Goal: Task Accomplishment & Management: Manage account settings

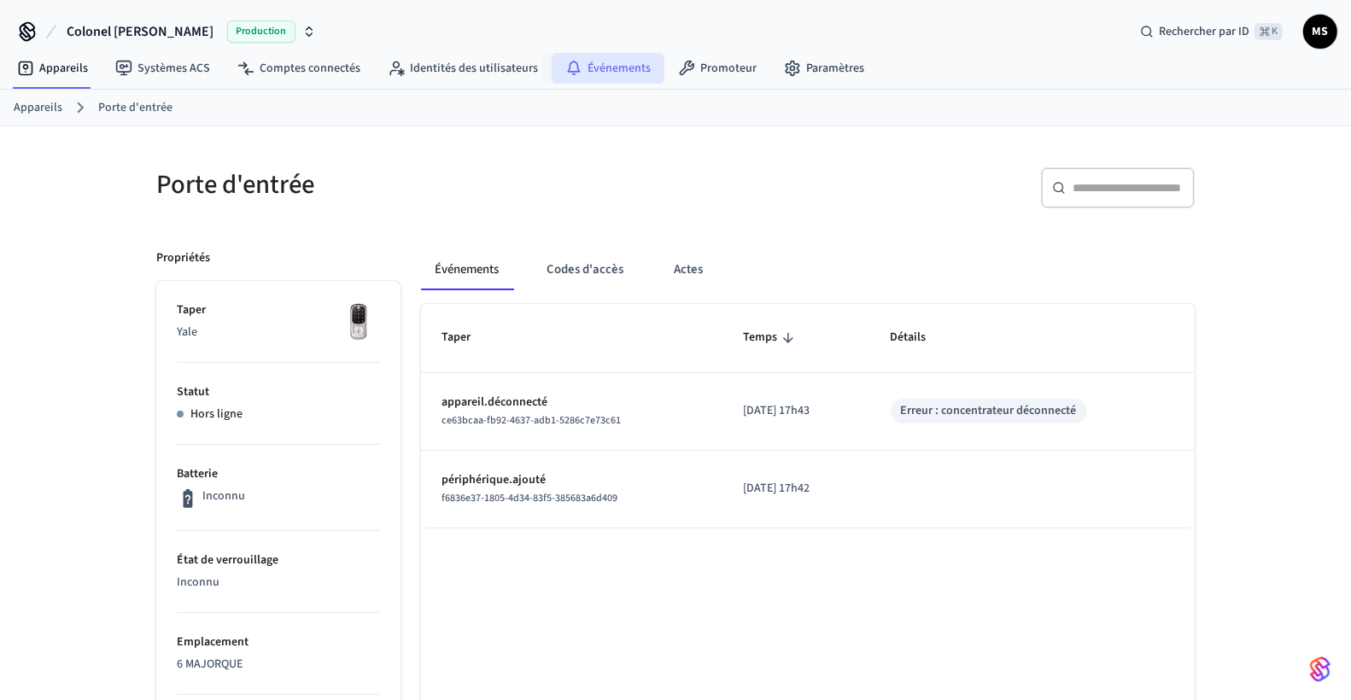
click at [591, 71] on font "Événements" at bounding box center [618, 68] width 63 height 17
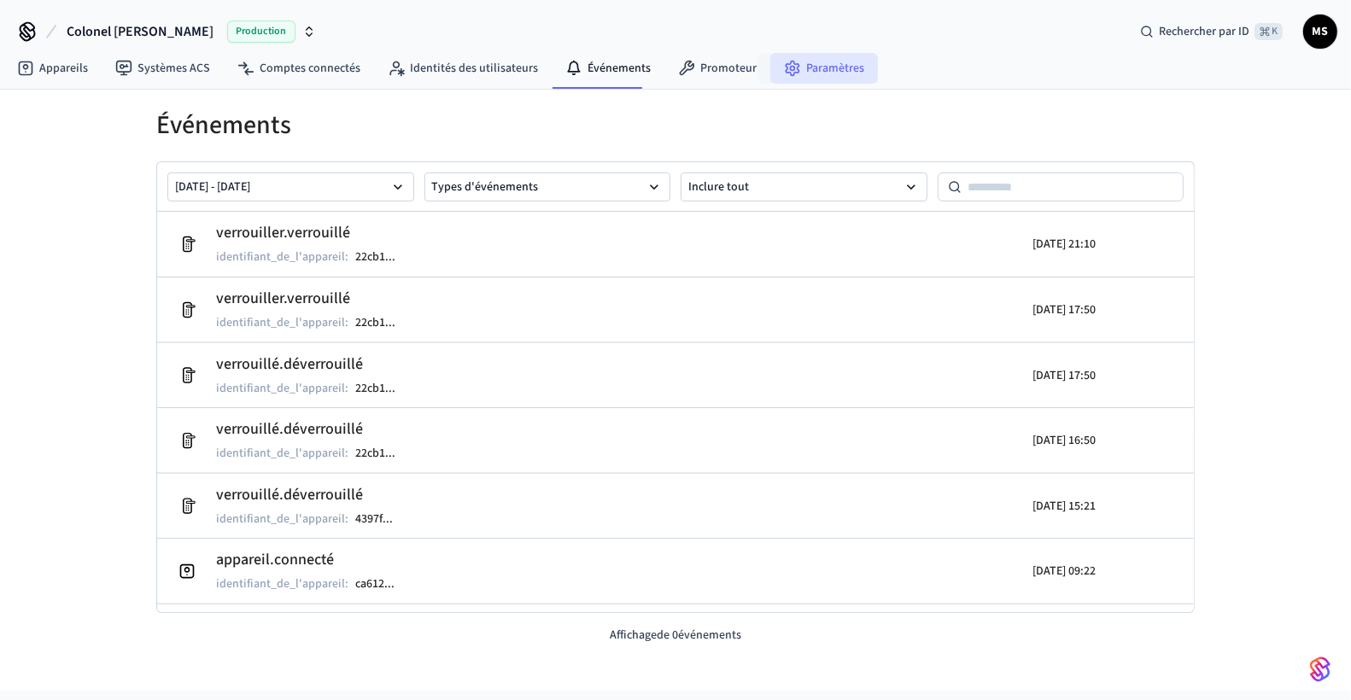
click at [806, 69] on font "Paramètres" at bounding box center [835, 68] width 58 height 17
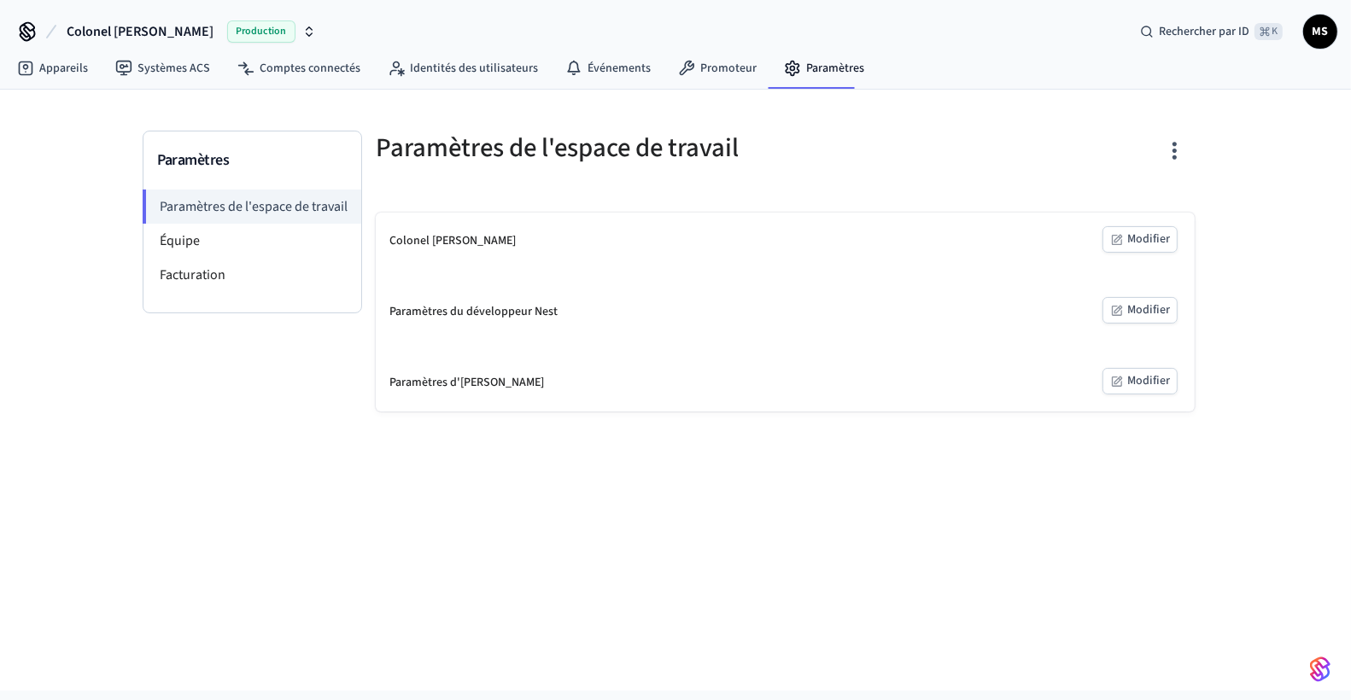
click at [1146, 306] on font "Modifier" at bounding box center [1148, 309] width 43 height 17
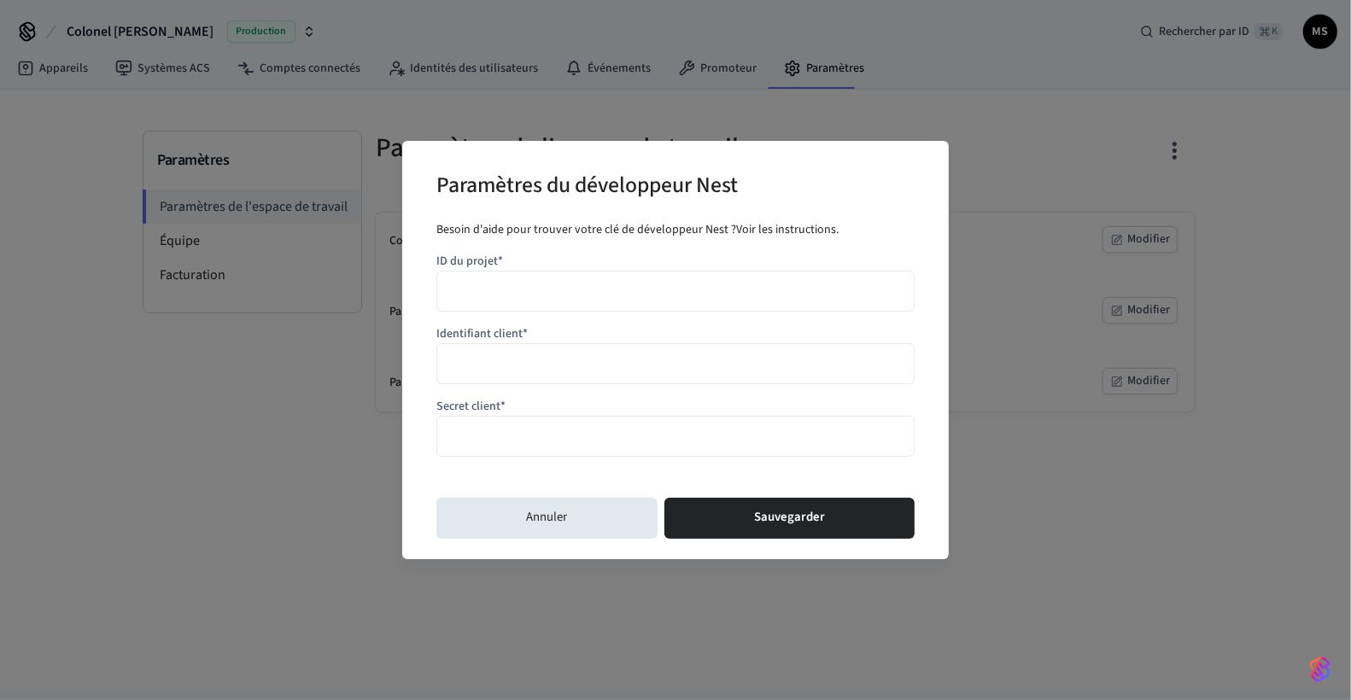
click at [555, 286] on input "ID du projet*" at bounding box center [675, 290] width 456 height 25
click at [511, 516] on button "Annuler" at bounding box center [546, 518] width 221 height 41
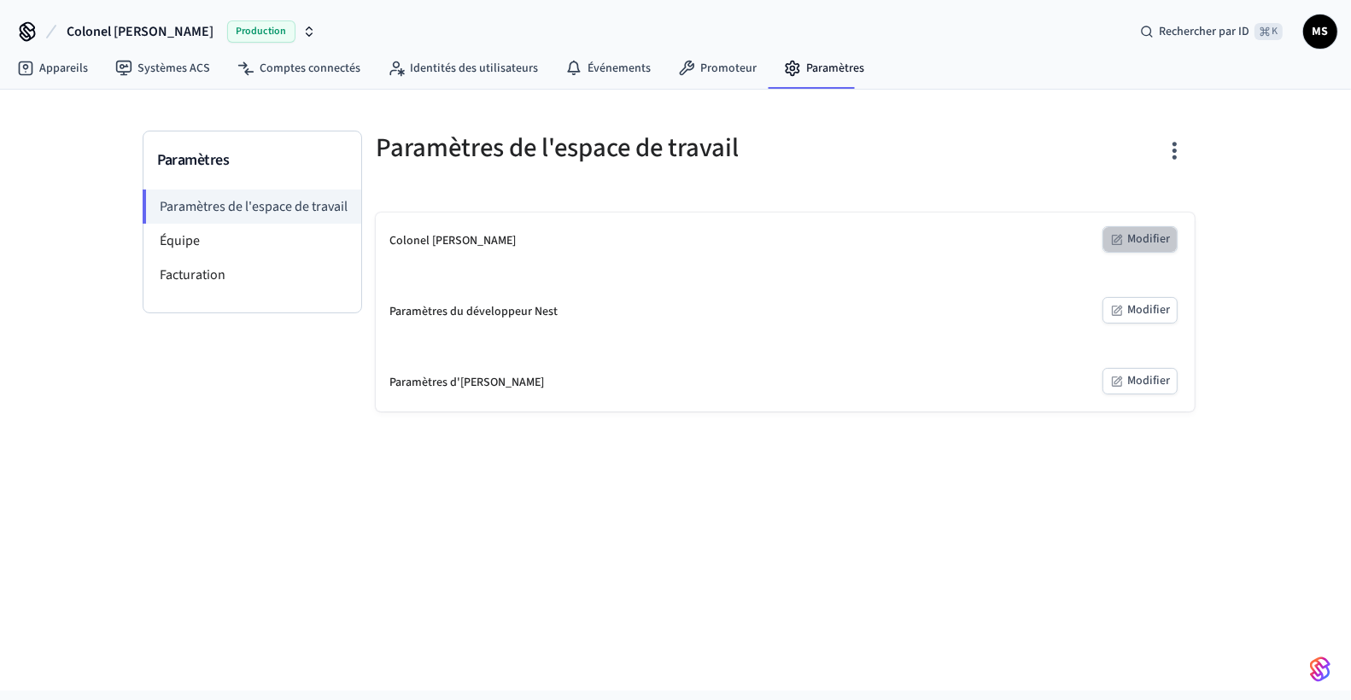
click at [1133, 233] on font "Modifier" at bounding box center [1148, 239] width 43 height 17
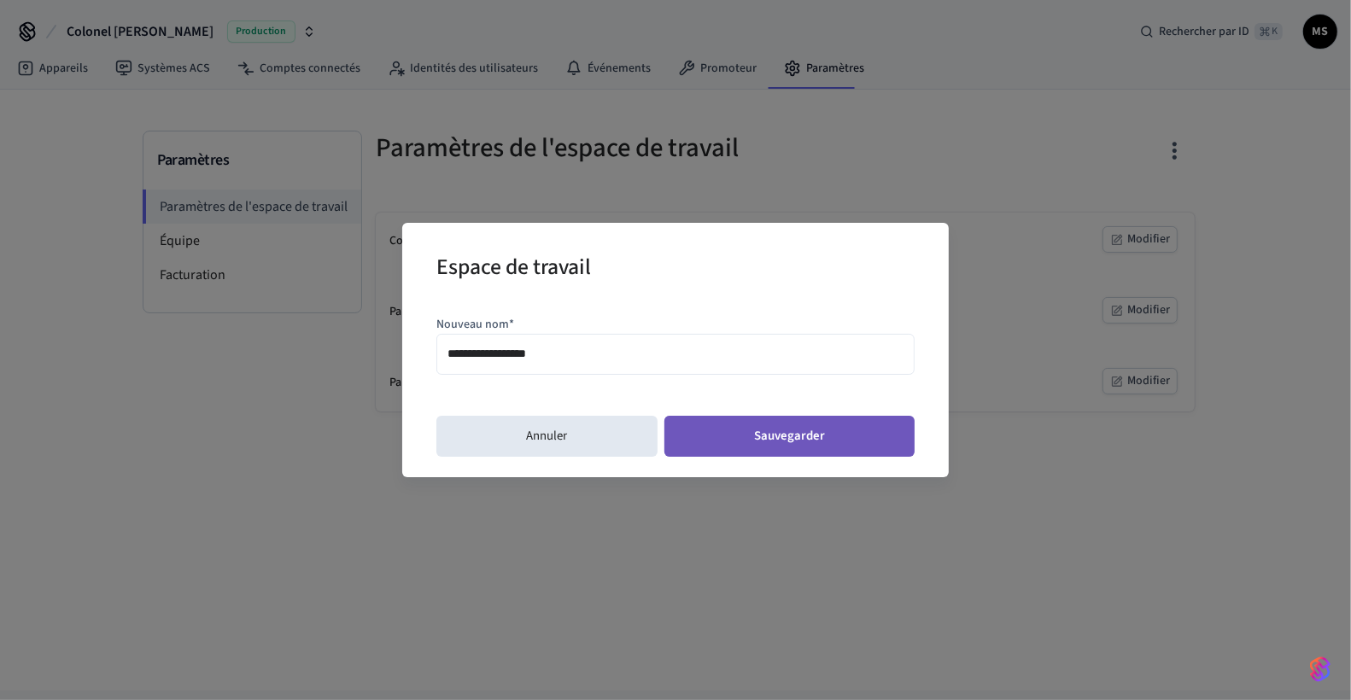
click at [746, 435] on button "Sauvegarder" at bounding box center [789, 436] width 251 height 41
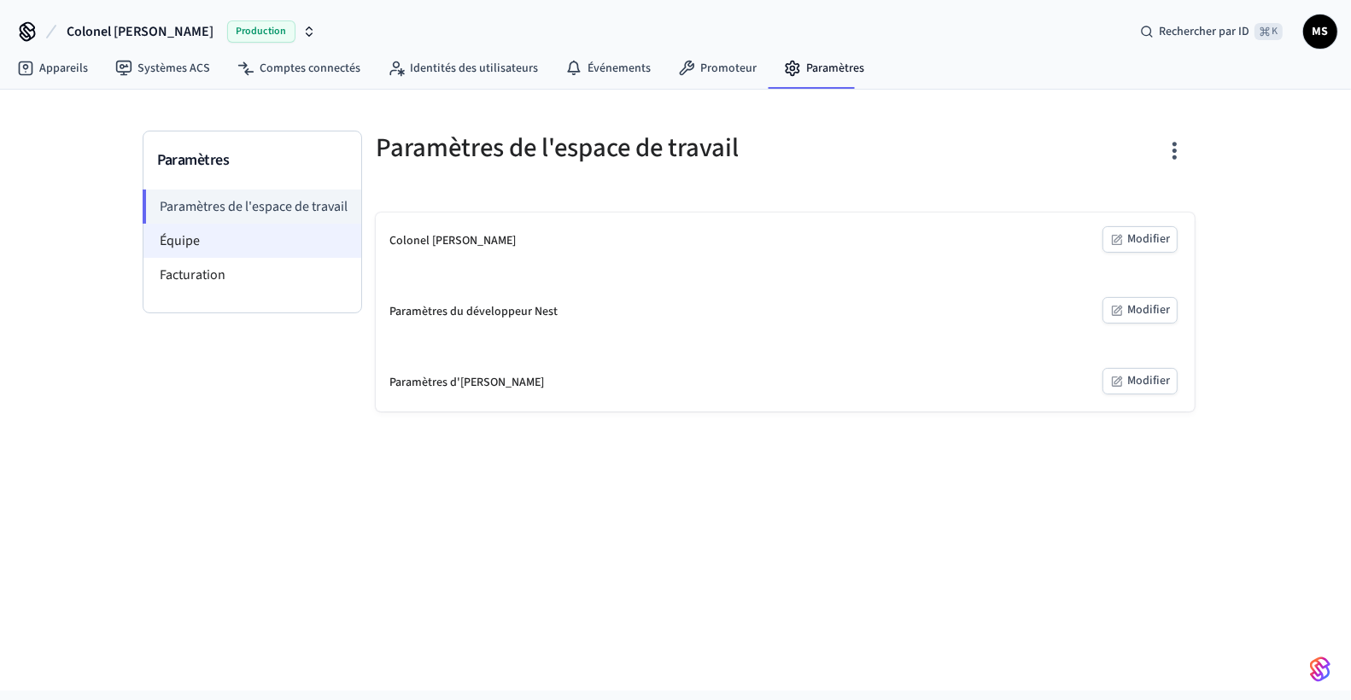
click at [202, 241] on li "Équipe" at bounding box center [252, 241] width 218 height 34
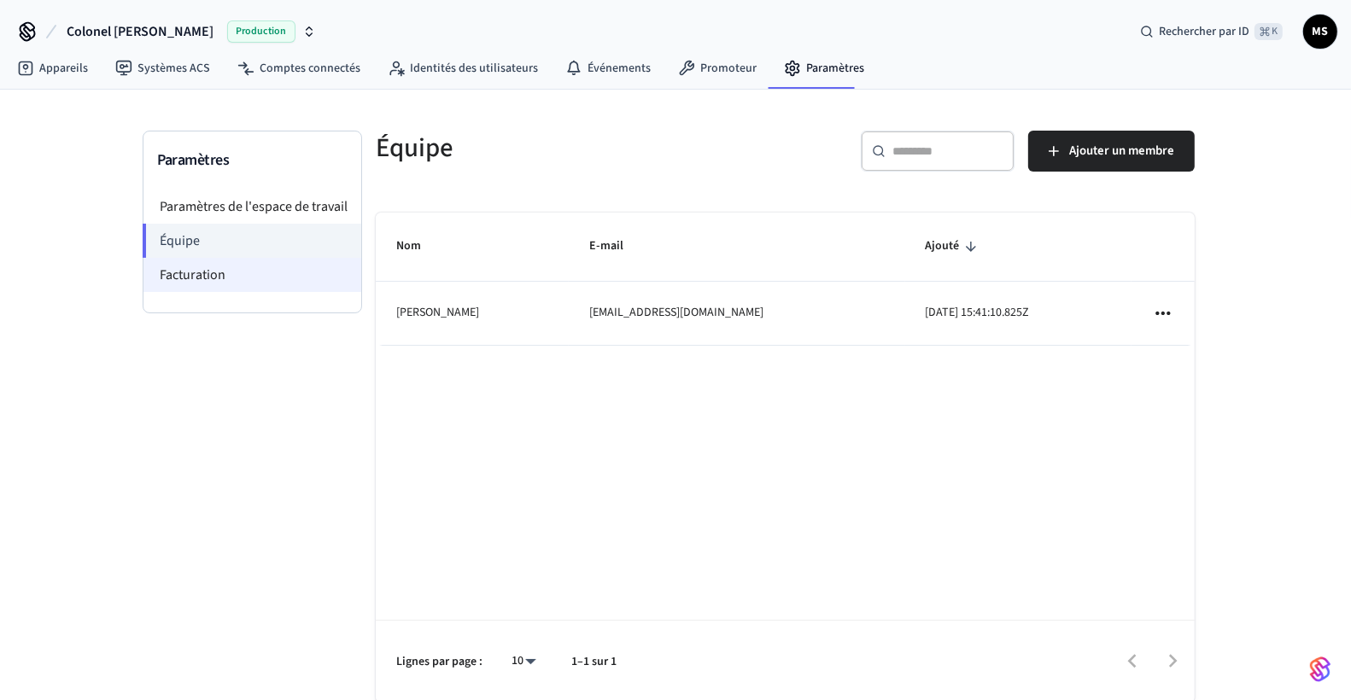
click at [190, 266] on font "Facturation" at bounding box center [193, 275] width 66 height 19
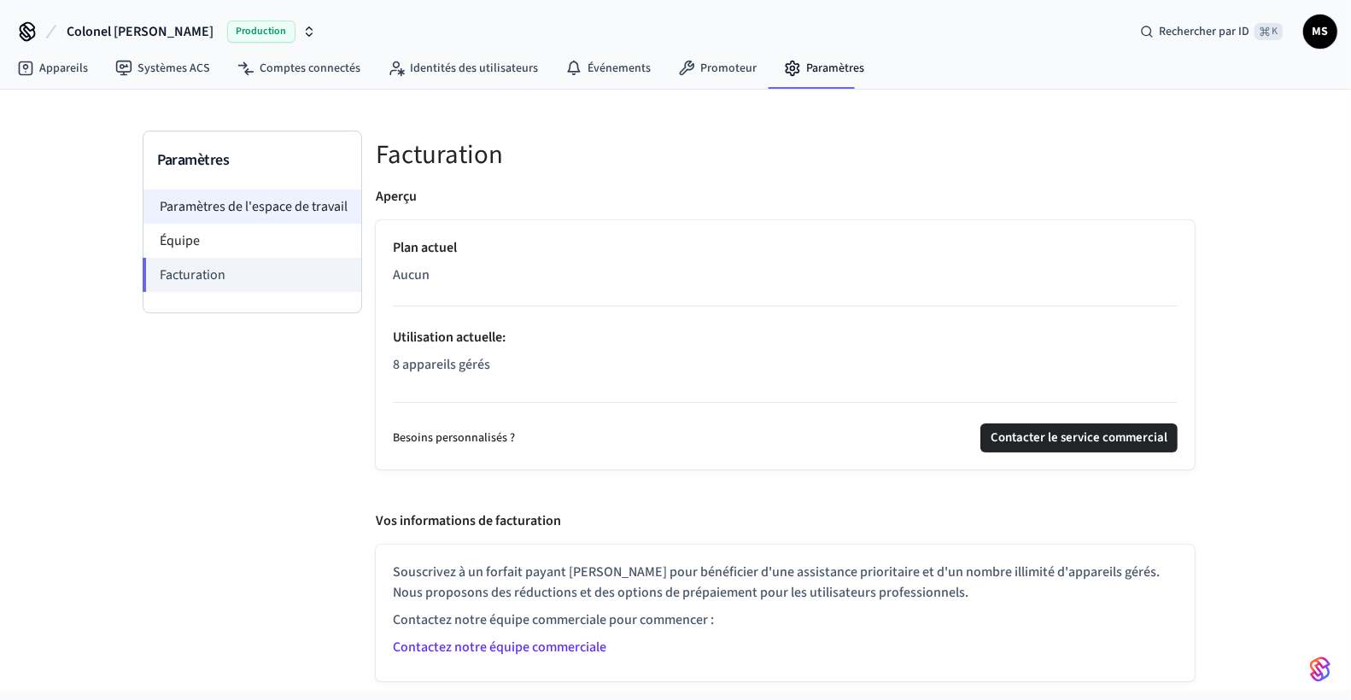
click at [219, 205] on font "Paramètres de l'espace de travail" at bounding box center [254, 206] width 188 height 19
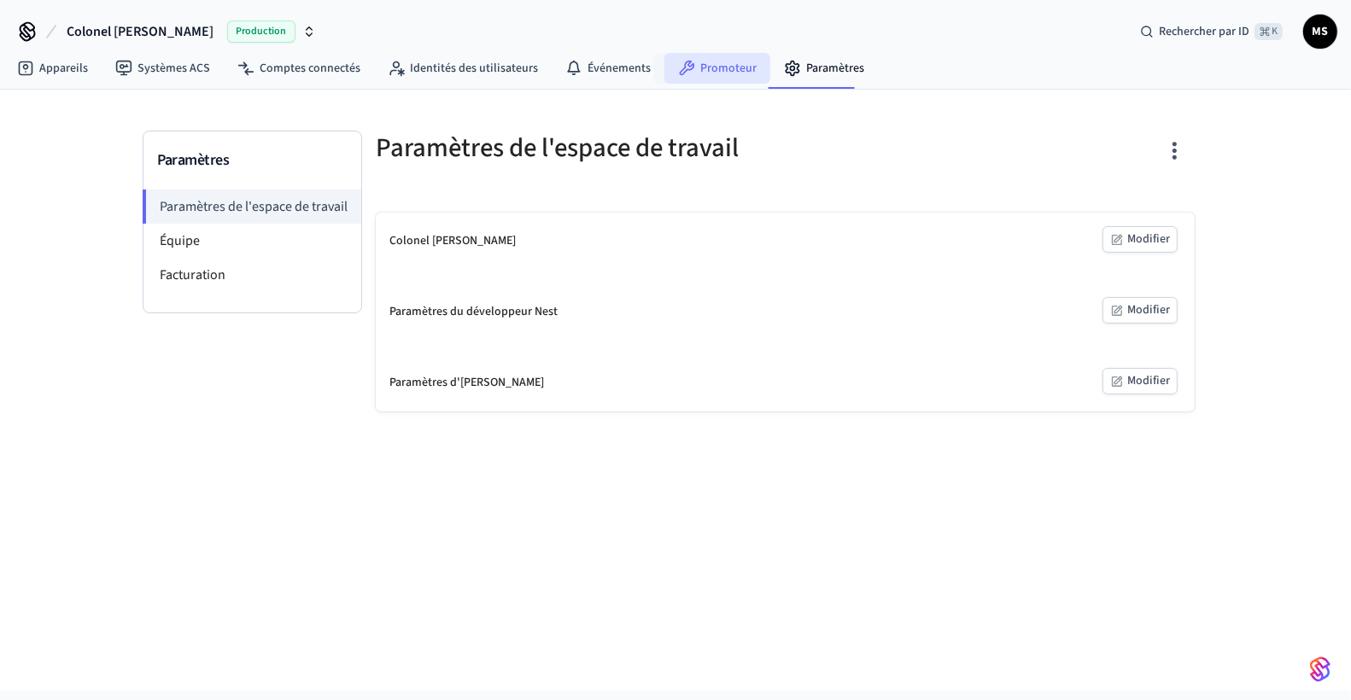
click at [700, 69] on font "Promoteur" at bounding box center [728, 68] width 56 height 17
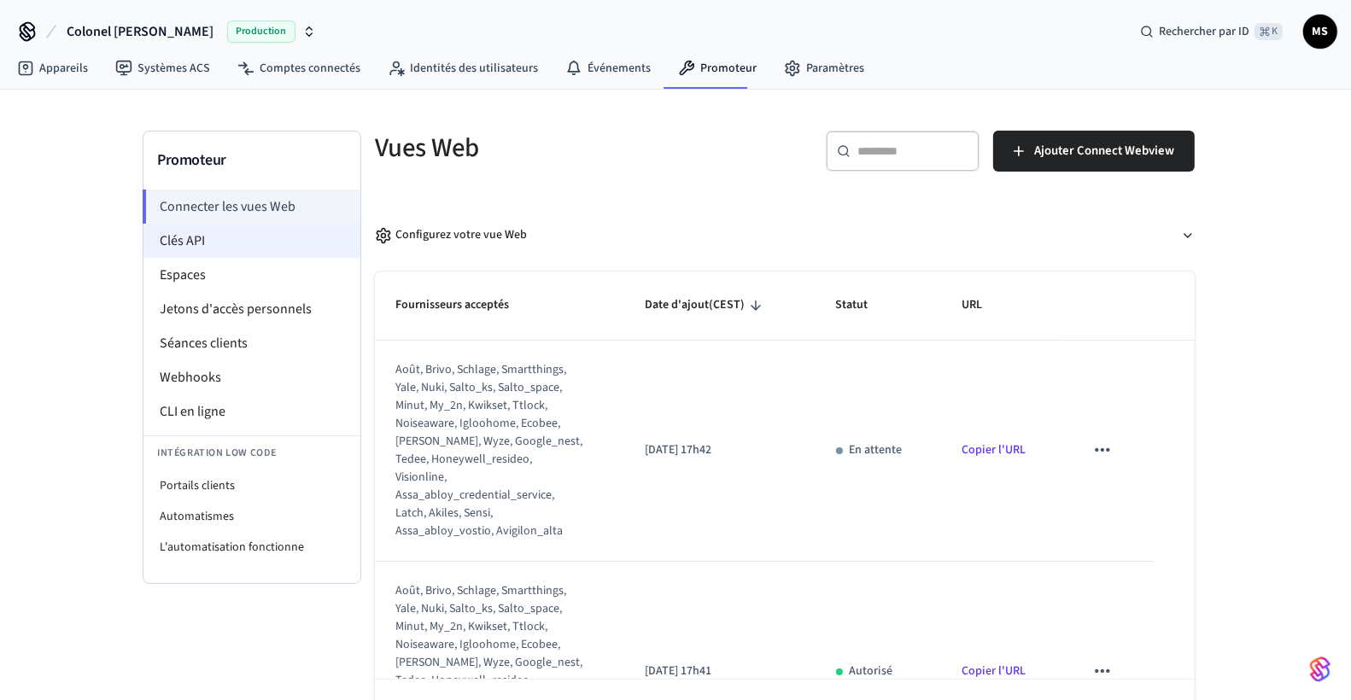
click at [203, 243] on font "Clés API" at bounding box center [182, 240] width 45 height 19
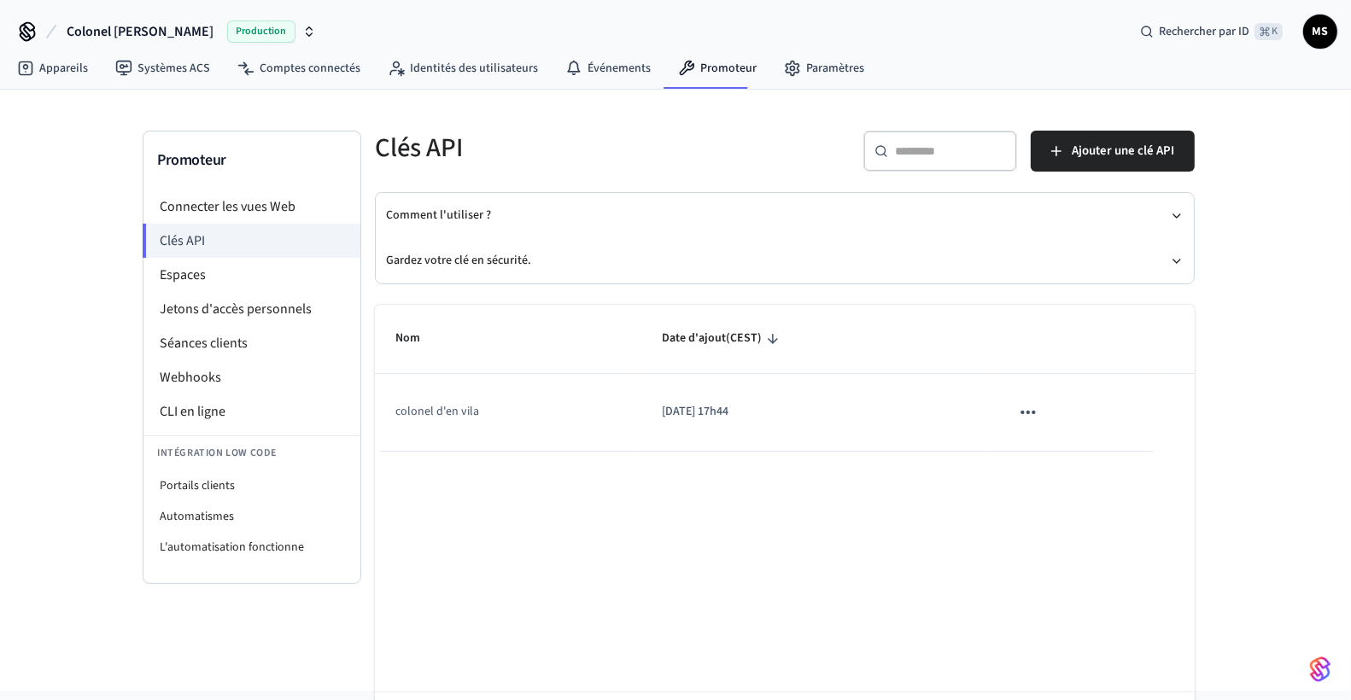
click at [1027, 410] on icon "table collante" at bounding box center [1028, 412] width 22 height 22
click at [989, 420] on div at bounding box center [675, 350] width 1351 height 700
click at [1099, 142] on font "Ajouter une clé API" at bounding box center [1122, 151] width 102 height 18
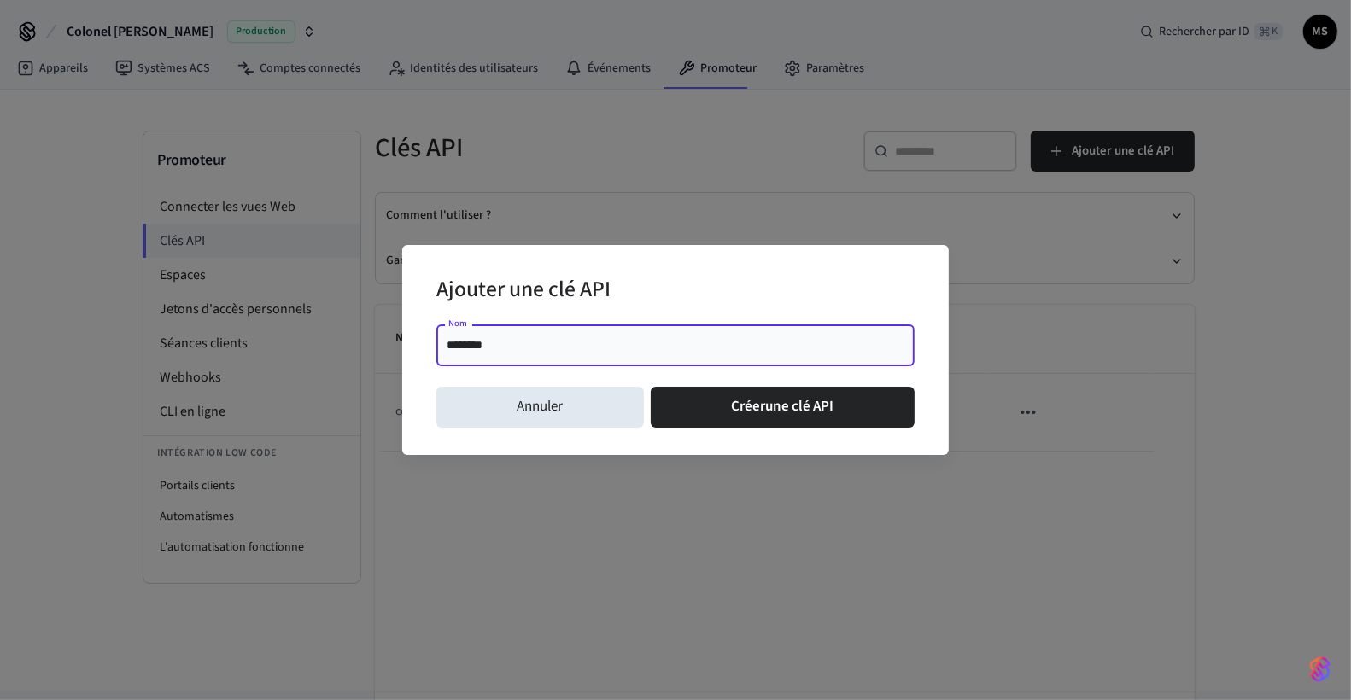
type input "**********"
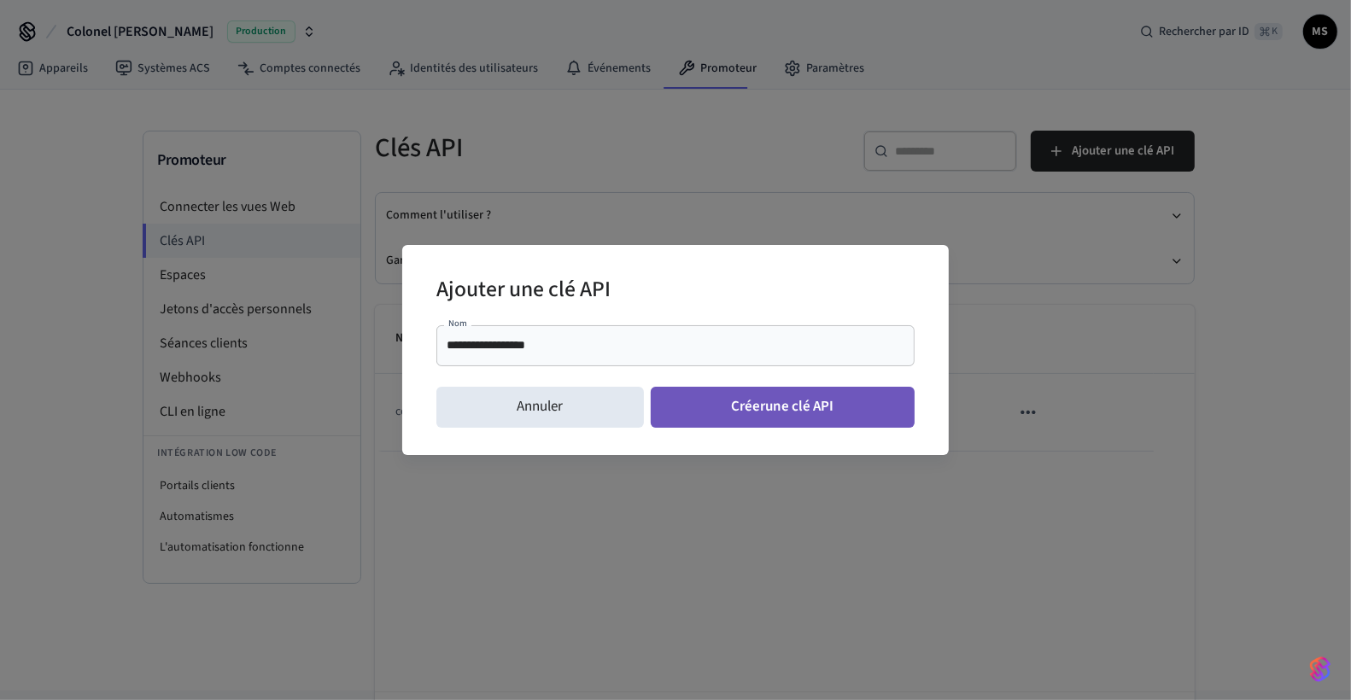
click at [762, 413] on font "Créer" at bounding box center [749, 406] width 34 height 20
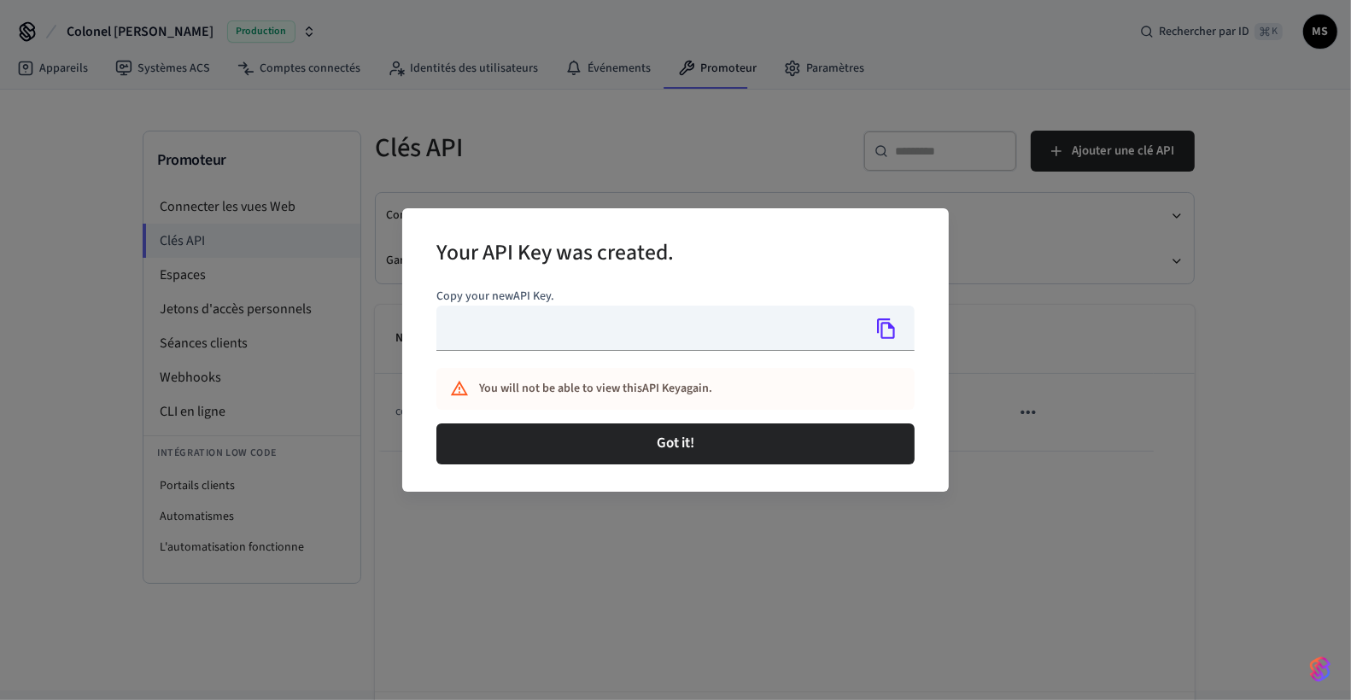
type input "**********"
click at [885, 333] on icon "Copie" at bounding box center [886, 329] width 22 height 22
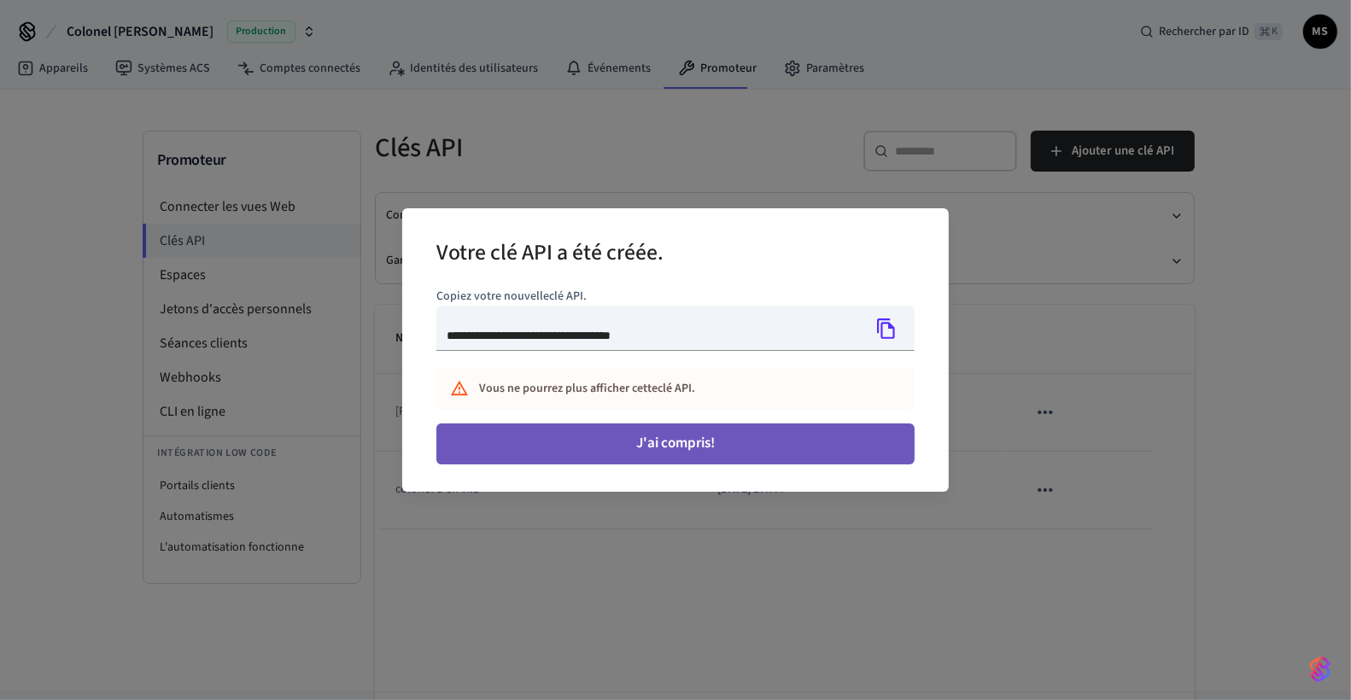
click at [641, 442] on font "J'ai compris!" at bounding box center [675, 443] width 79 height 20
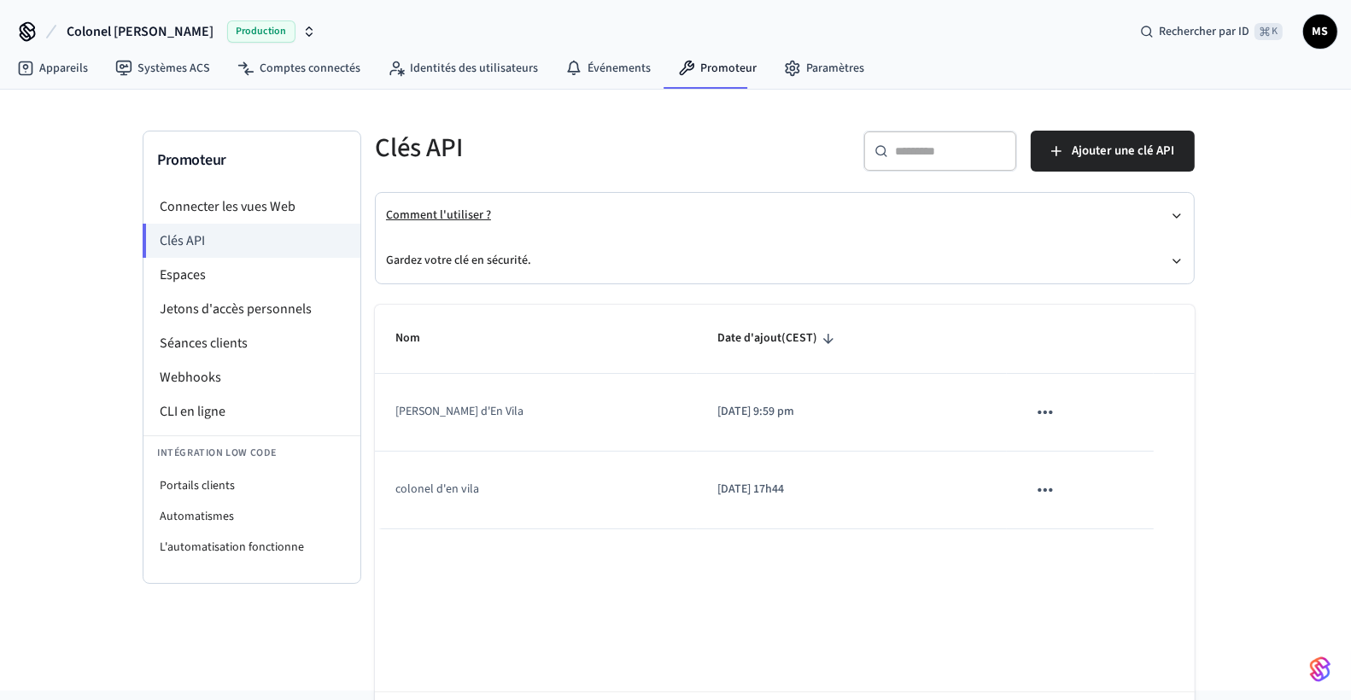
click at [429, 213] on font "Comment l'utiliser ?" at bounding box center [438, 215] width 105 height 17
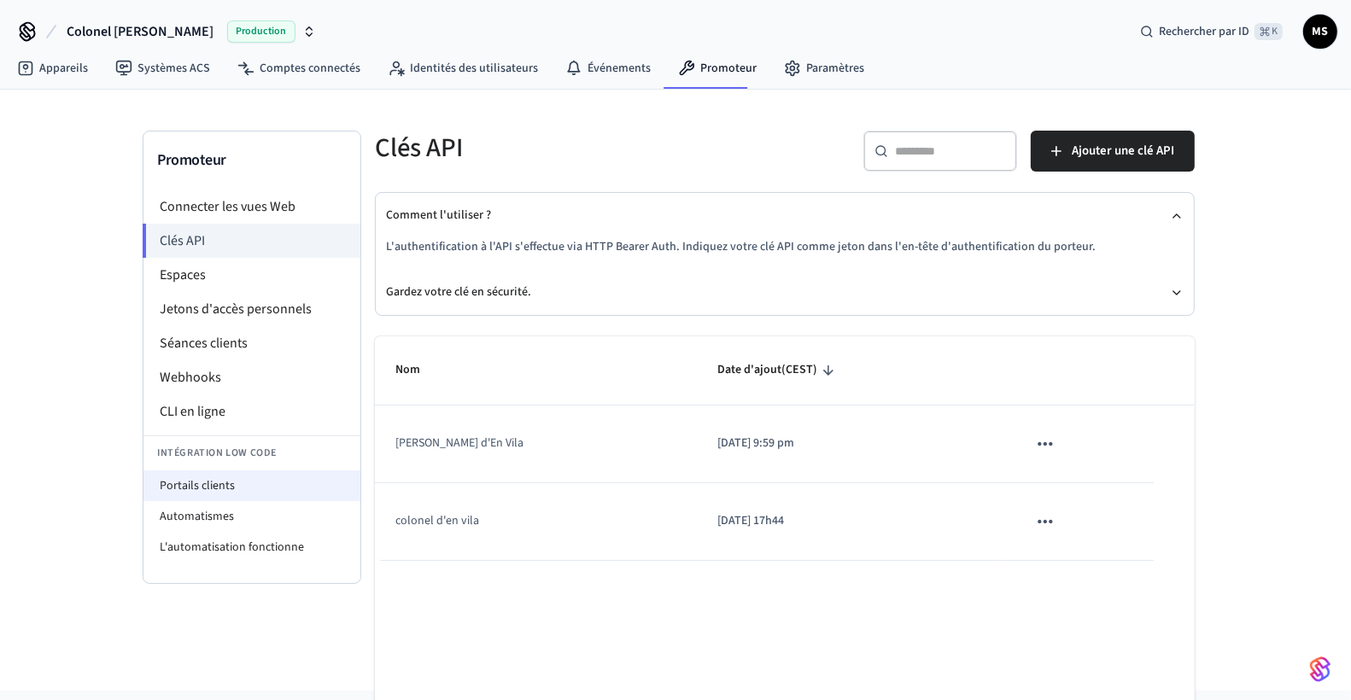
click at [174, 488] on font "Portails clients" at bounding box center [197, 485] width 75 height 17
select select "**********"
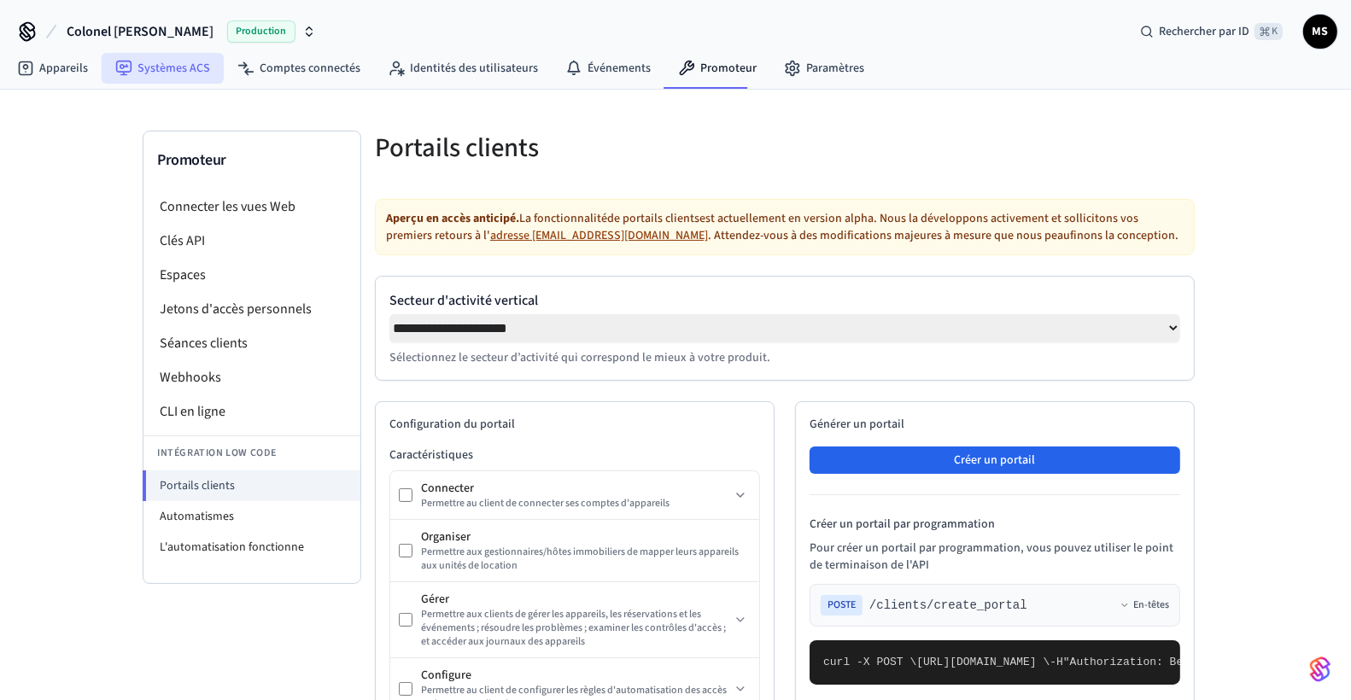
click at [185, 56] on link "Systèmes ACS" at bounding box center [163, 68] width 122 height 31
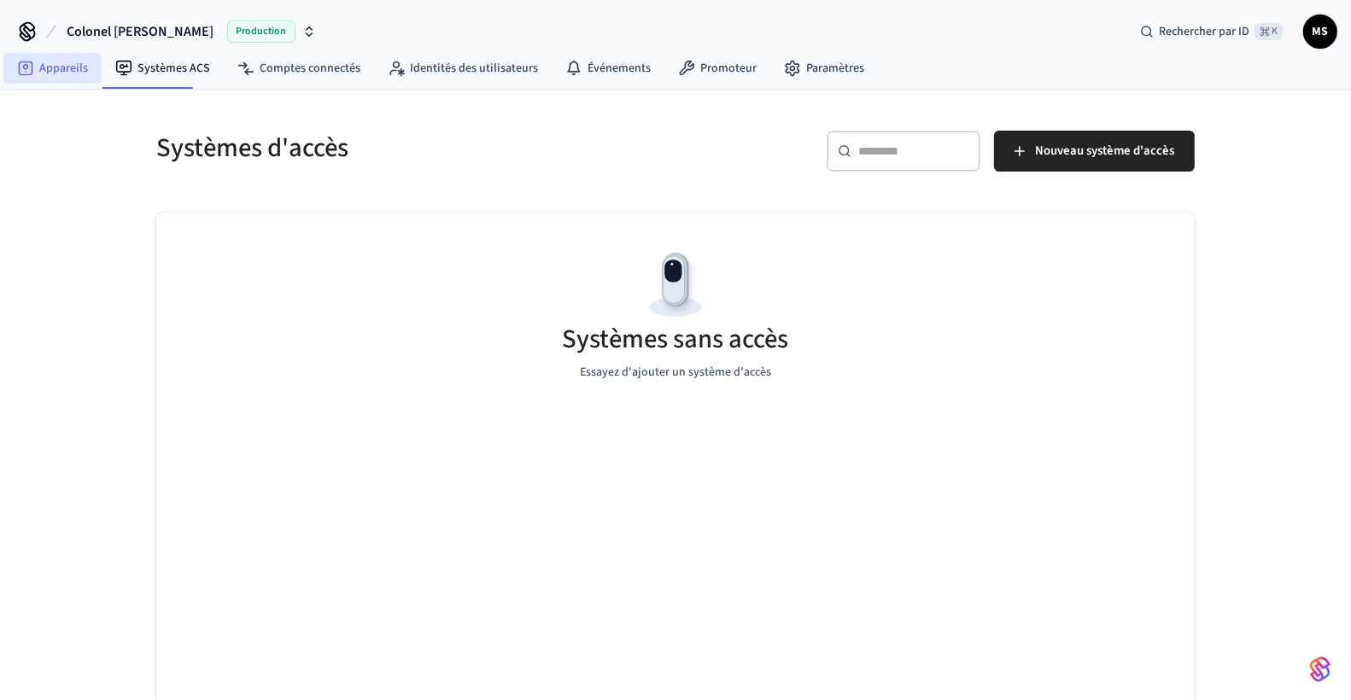
click at [58, 63] on font "Appareils" at bounding box center [63, 68] width 49 height 17
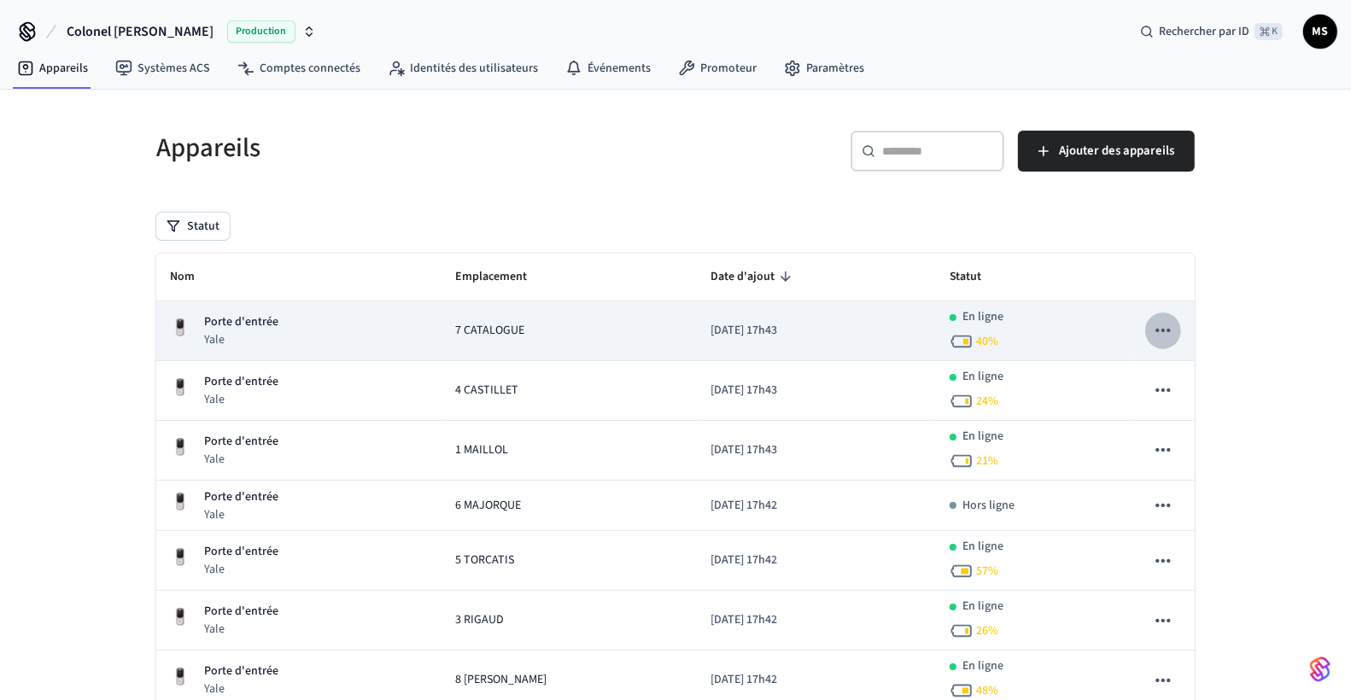
click at [1163, 333] on icon "table collante" at bounding box center [1163, 330] width 22 height 22
